Goal: Task Accomplishment & Management: Manage account settings

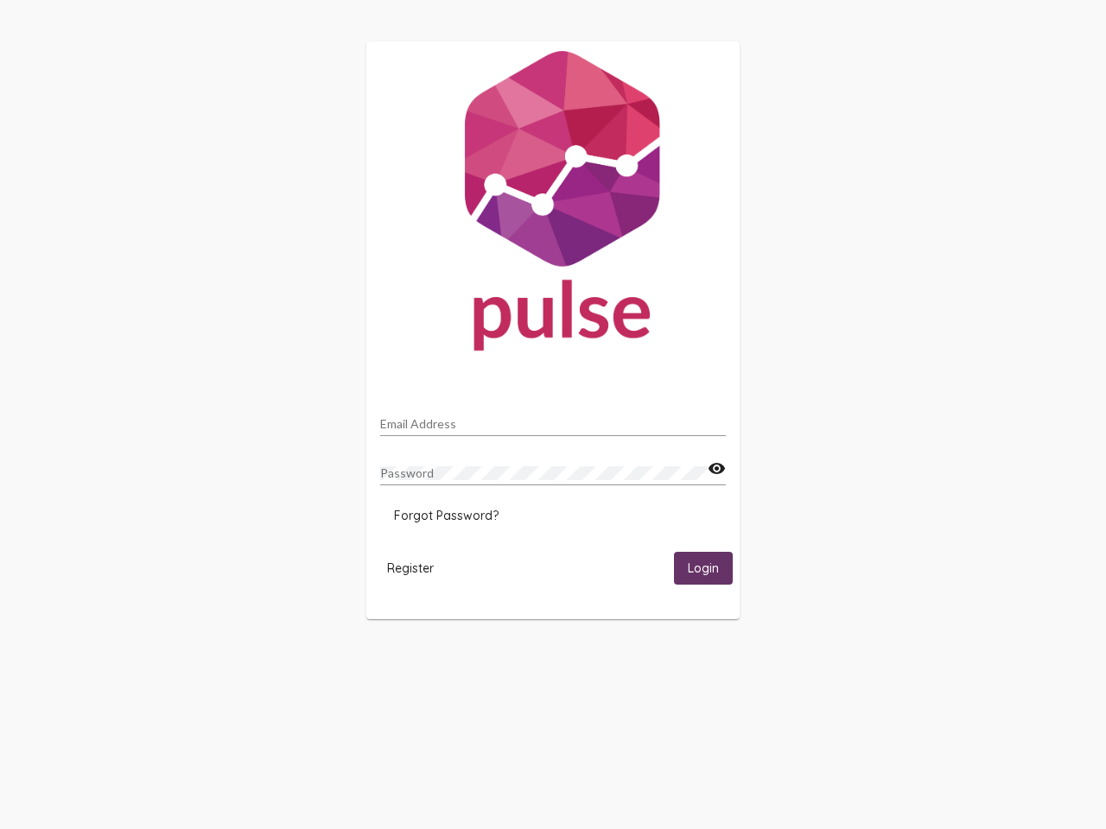
click at [553, 419] on input "Email Address" at bounding box center [553, 424] width 346 height 14
click at [716, 469] on mat-icon "visibility" at bounding box center [717, 469] width 18 height 21
click at [446, 516] on span "Forgot Password?" at bounding box center [446, 516] width 105 height 16
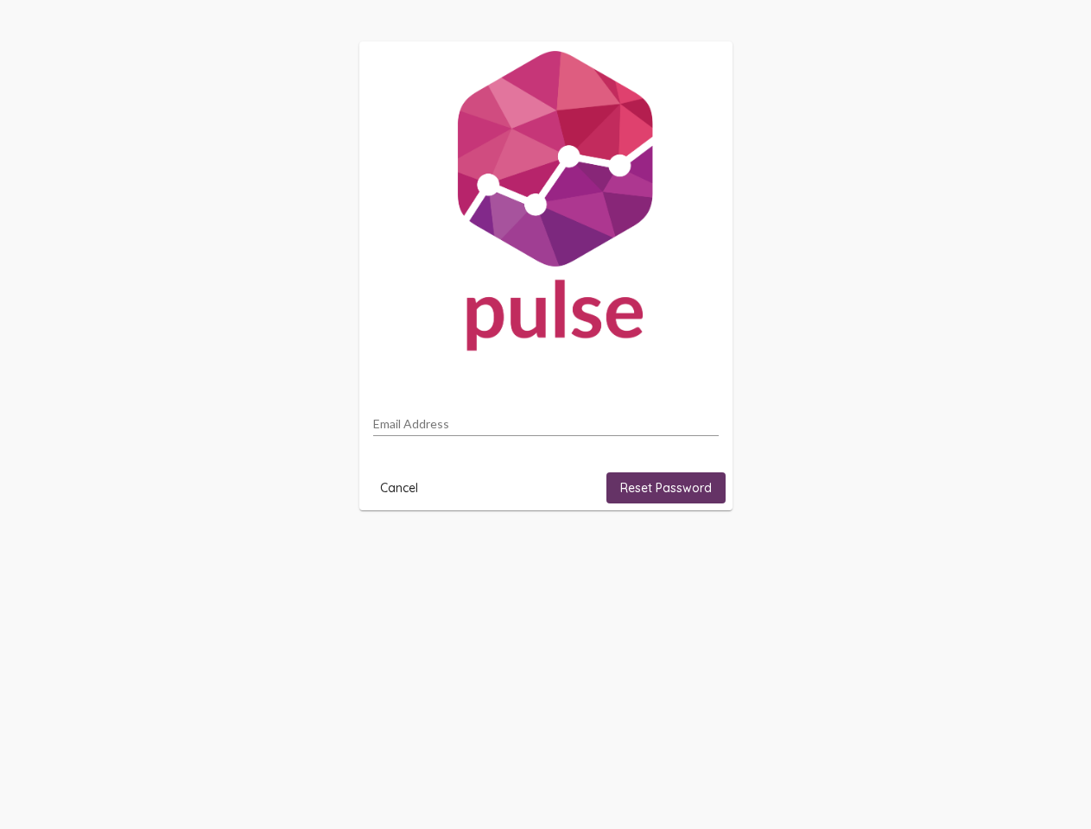
click at [410, 552] on html "Email Address Cancel Reset Password" at bounding box center [545, 276] width 1091 height 552
click at [703, 552] on html "Email Address Cancel Reset Password" at bounding box center [545, 276] width 1091 height 552
